Goal: Task Accomplishment & Management: Manage account settings

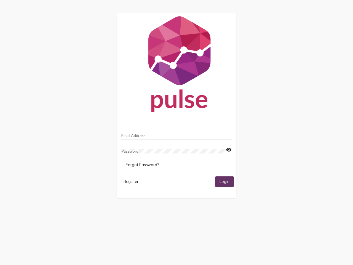
click at [177, 134] on input "Email Address" at bounding box center [176, 135] width 110 height 4
click at [229, 150] on mat-icon "visibility" at bounding box center [229, 150] width 6 height 7
click at [142, 165] on span "Forgot Password?" at bounding box center [142, 164] width 33 height 5
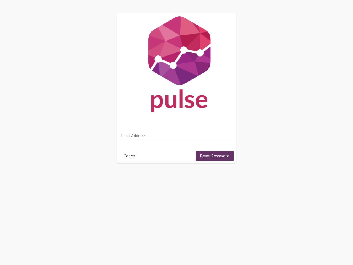
click at [131, 176] on html "Email Address Cancel Reset Password" at bounding box center [176, 88] width 353 height 176
